Goal: Task Accomplishment & Management: Manage account settings

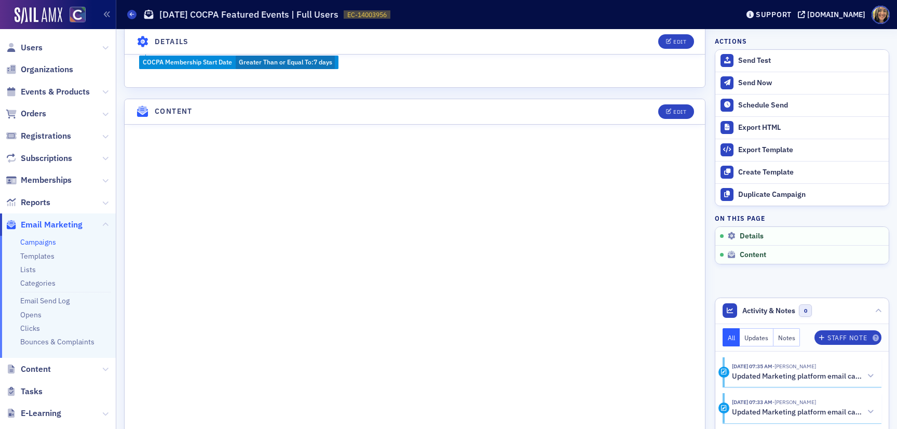
scroll to position [449, 0]
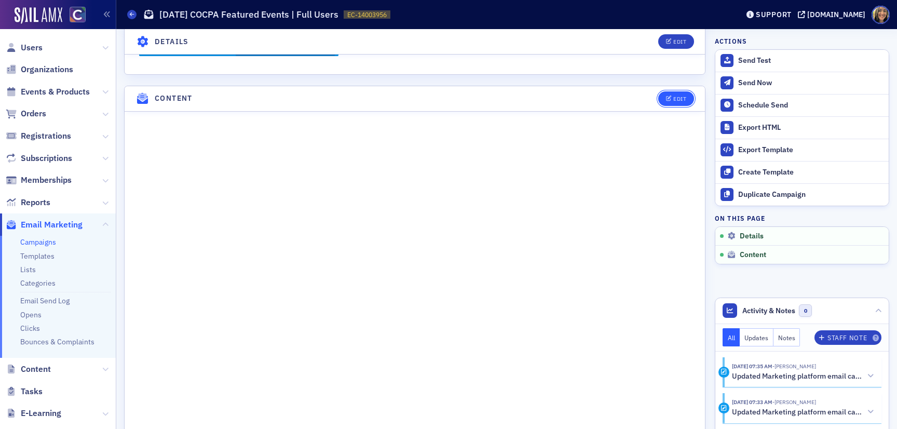
click at [685, 96] on div "Edit" at bounding box center [679, 99] width 13 height 6
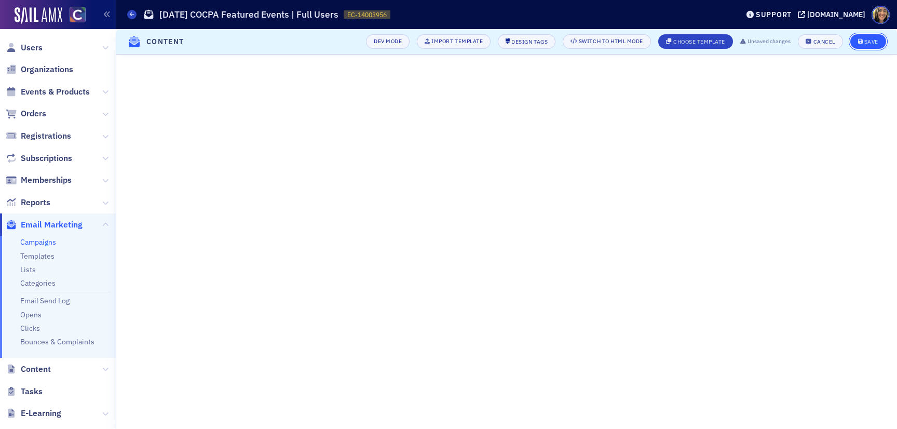
click at [877, 39] on div "Save" at bounding box center [871, 42] width 14 height 6
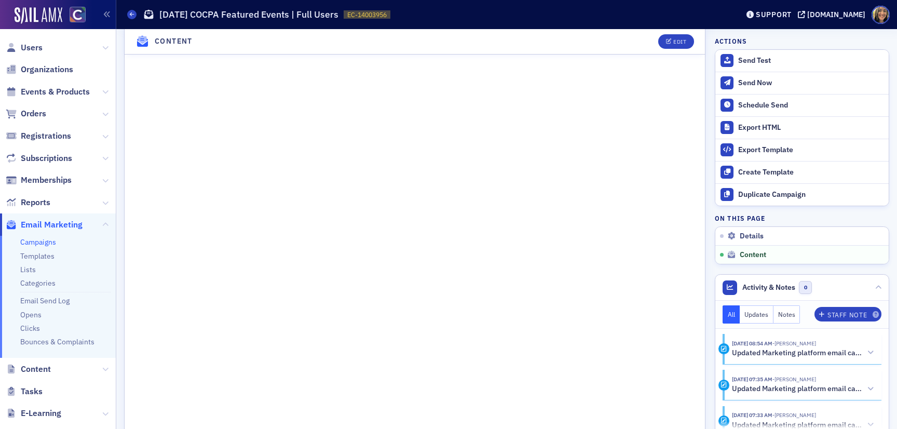
scroll to position [772, 0]
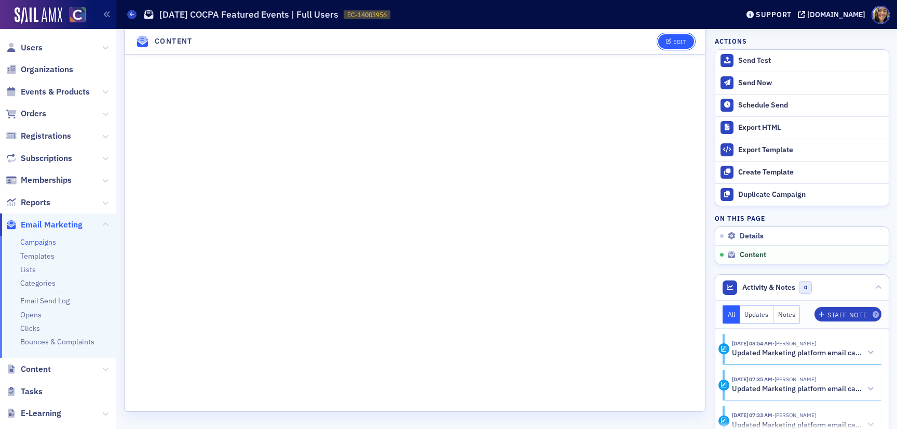
click at [674, 40] on div "Edit" at bounding box center [679, 42] width 13 height 6
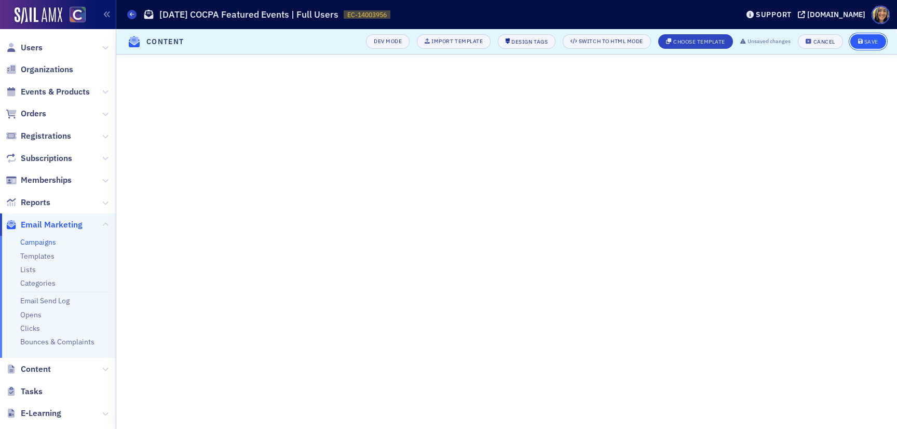
click at [857, 37] on button "Save" at bounding box center [868, 41] width 36 height 15
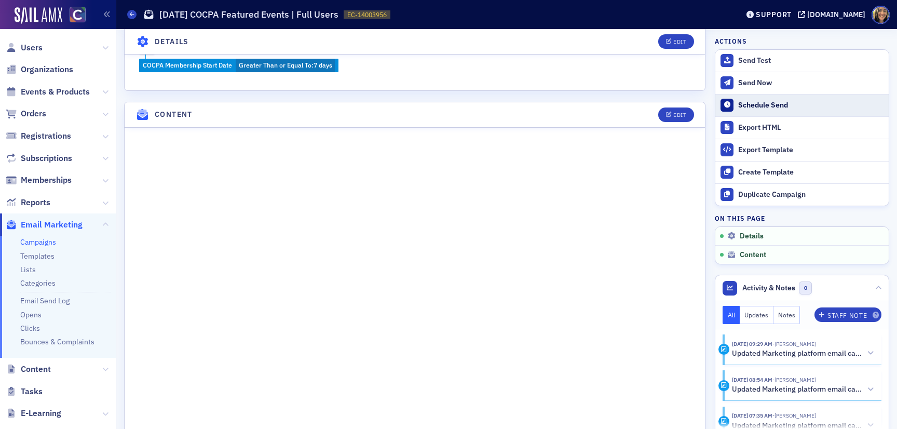
scroll to position [449, 0]
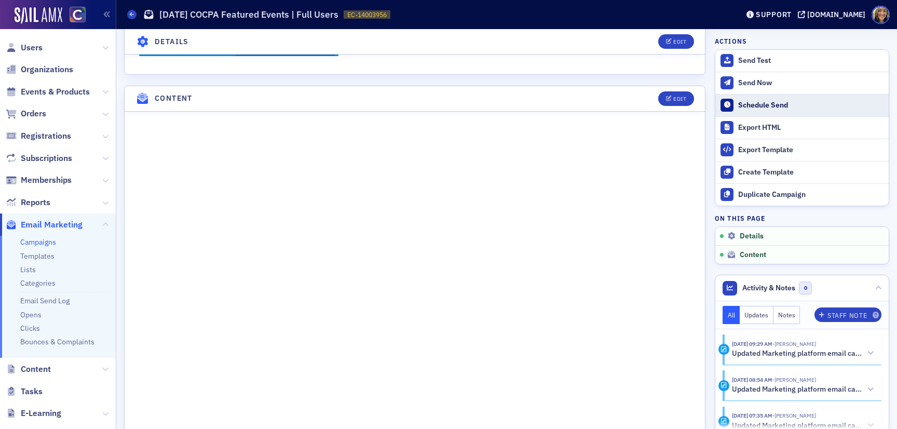
click at [756, 107] on div "Schedule Send" at bounding box center [810, 105] width 145 height 9
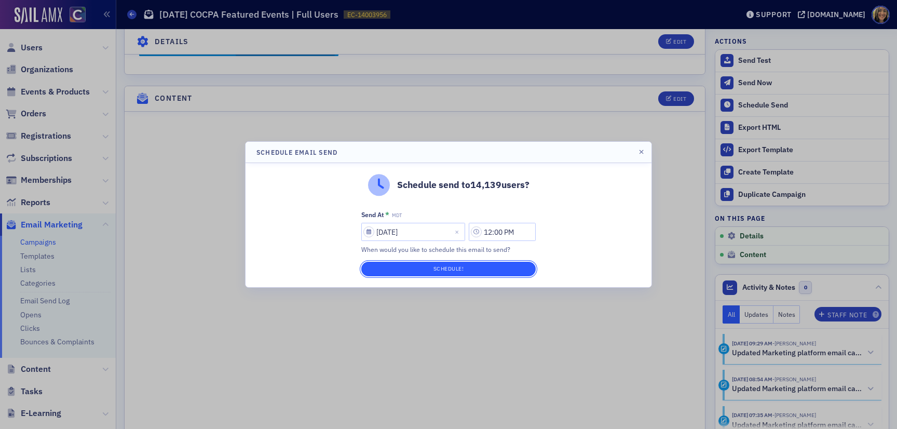
click at [475, 264] on button "Schedule!" at bounding box center [448, 269] width 174 height 15
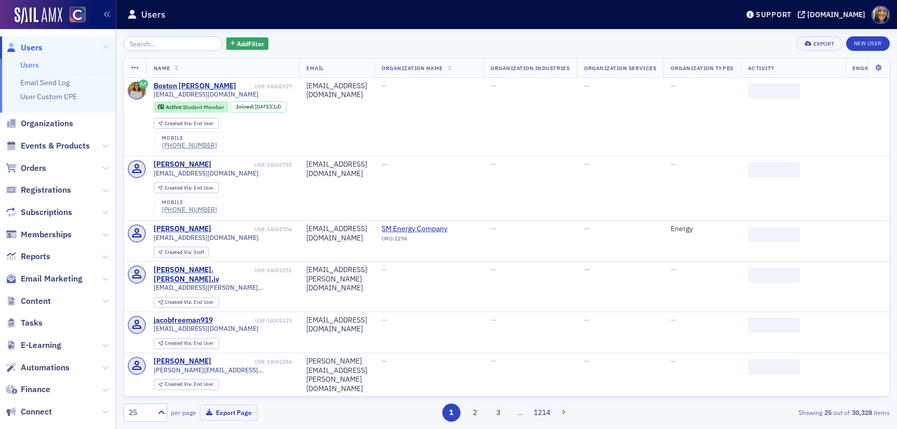
scroll to position [82, 0]
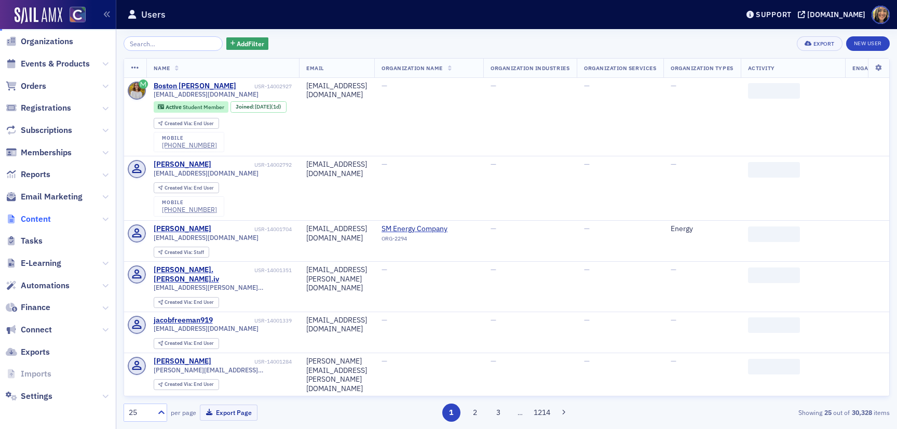
click at [47, 215] on span "Content" at bounding box center [36, 218] width 30 height 11
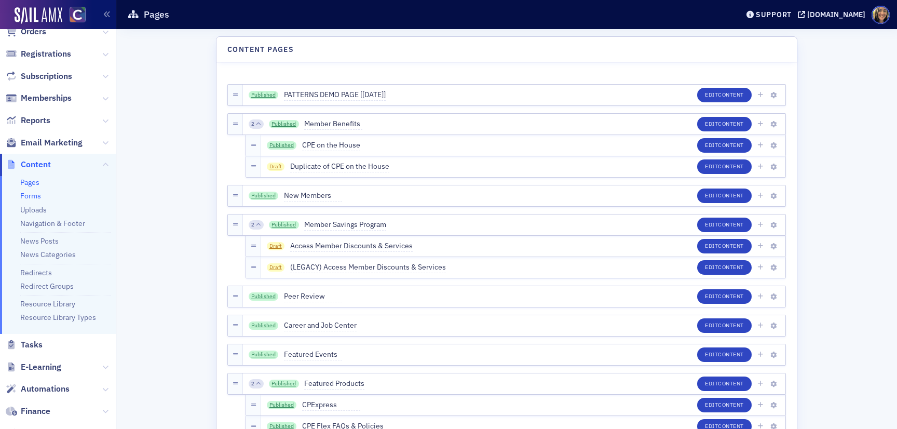
click at [28, 194] on link "Forms" at bounding box center [30, 195] width 21 height 9
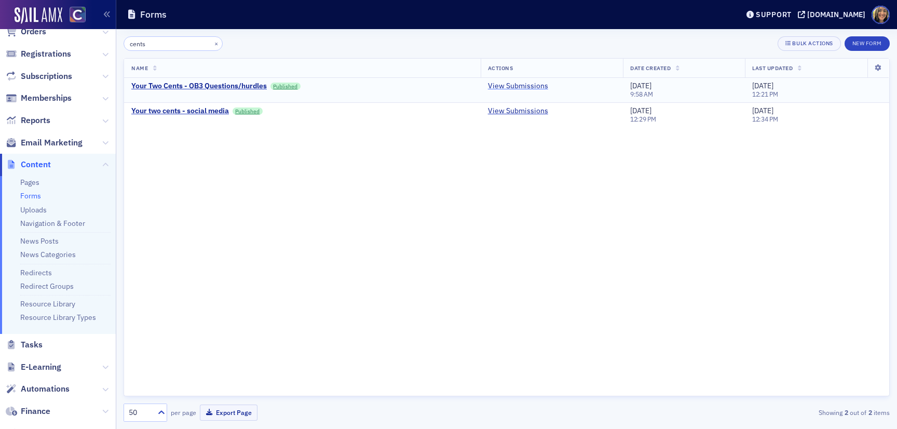
type input "cents"
click at [521, 85] on link "View Submissions" at bounding box center [518, 86] width 60 height 9
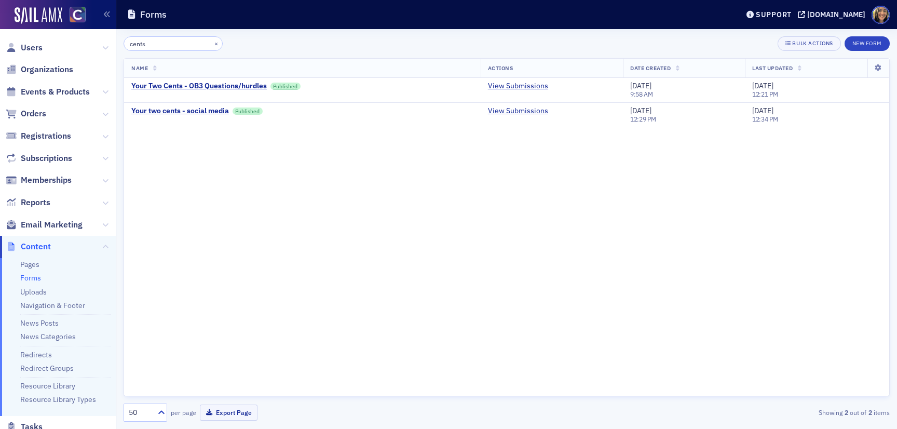
scroll to position [82, 0]
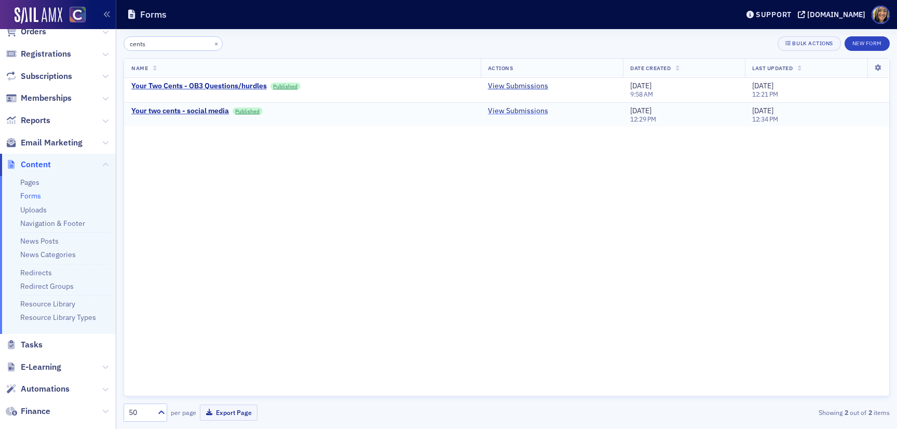
click at [525, 107] on link "View Submissions" at bounding box center [518, 110] width 60 height 9
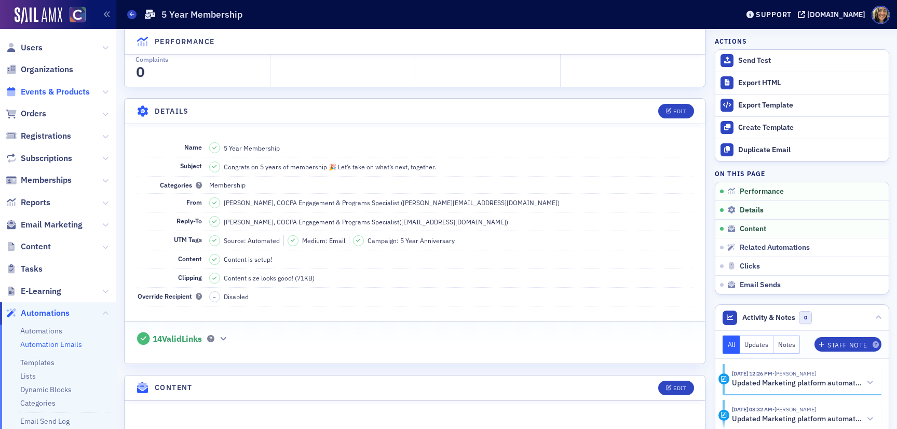
click at [50, 96] on span "Events & Products" at bounding box center [55, 91] width 69 height 11
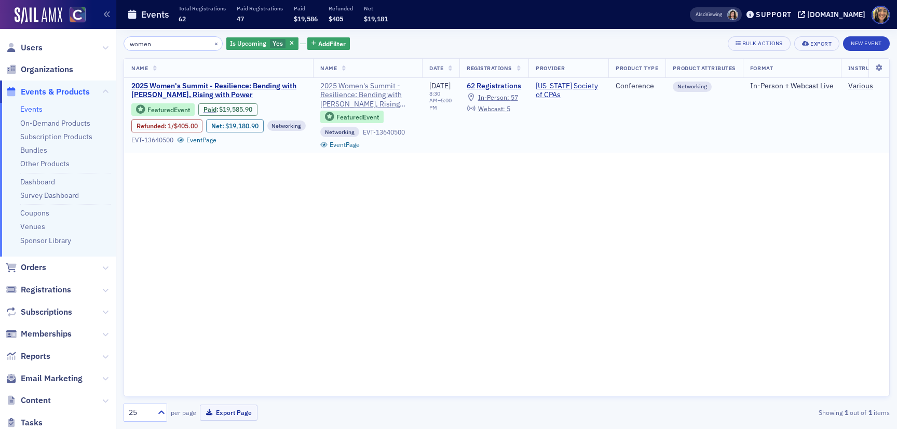
type input "women"
click at [502, 83] on link "62 Registrations" at bounding box center [494, 86] width 55 height 9
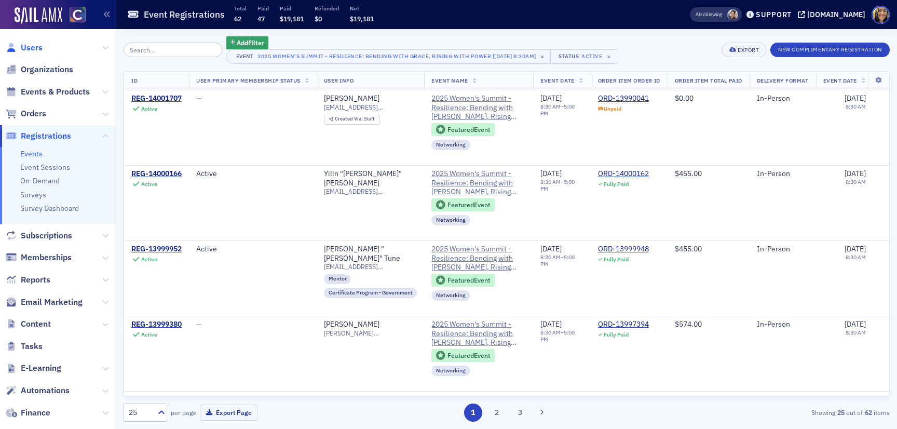
click at [31, 46] on span "Users" at bounding box center [32, 47] width 22 height 11
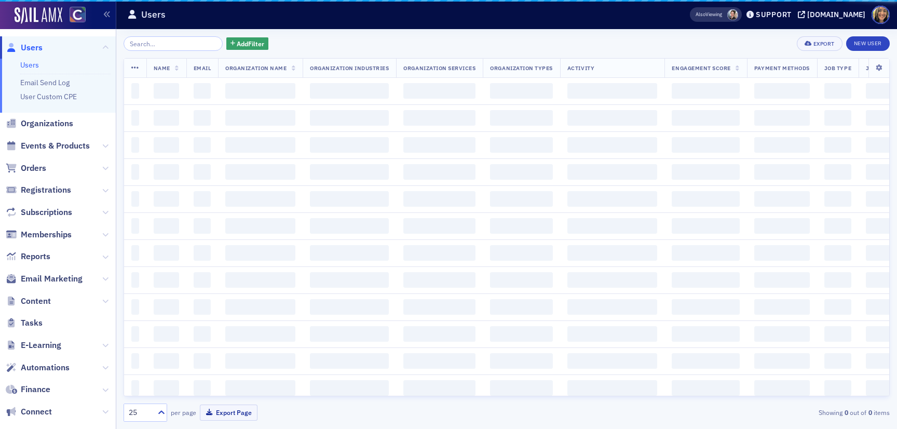
click at [164, 49] on input "search" at bounding box center [173, 43] width 99 height 15
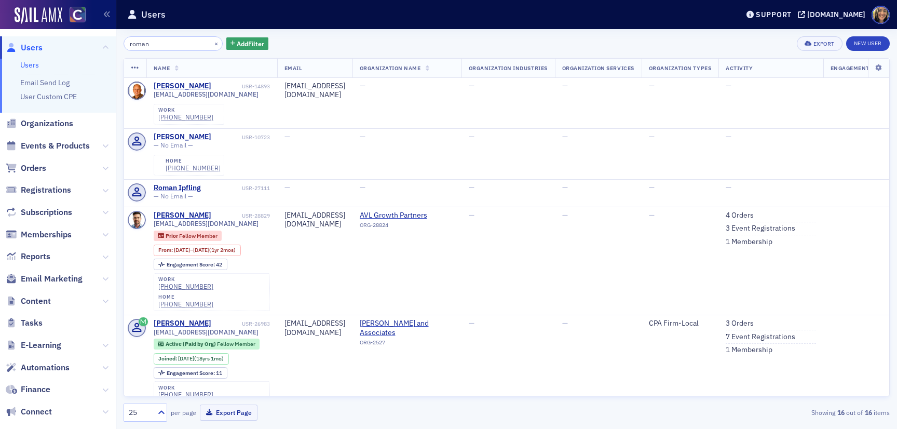
type input "roman"
